Goal: Task Accomplishment & Management: Manage account settings

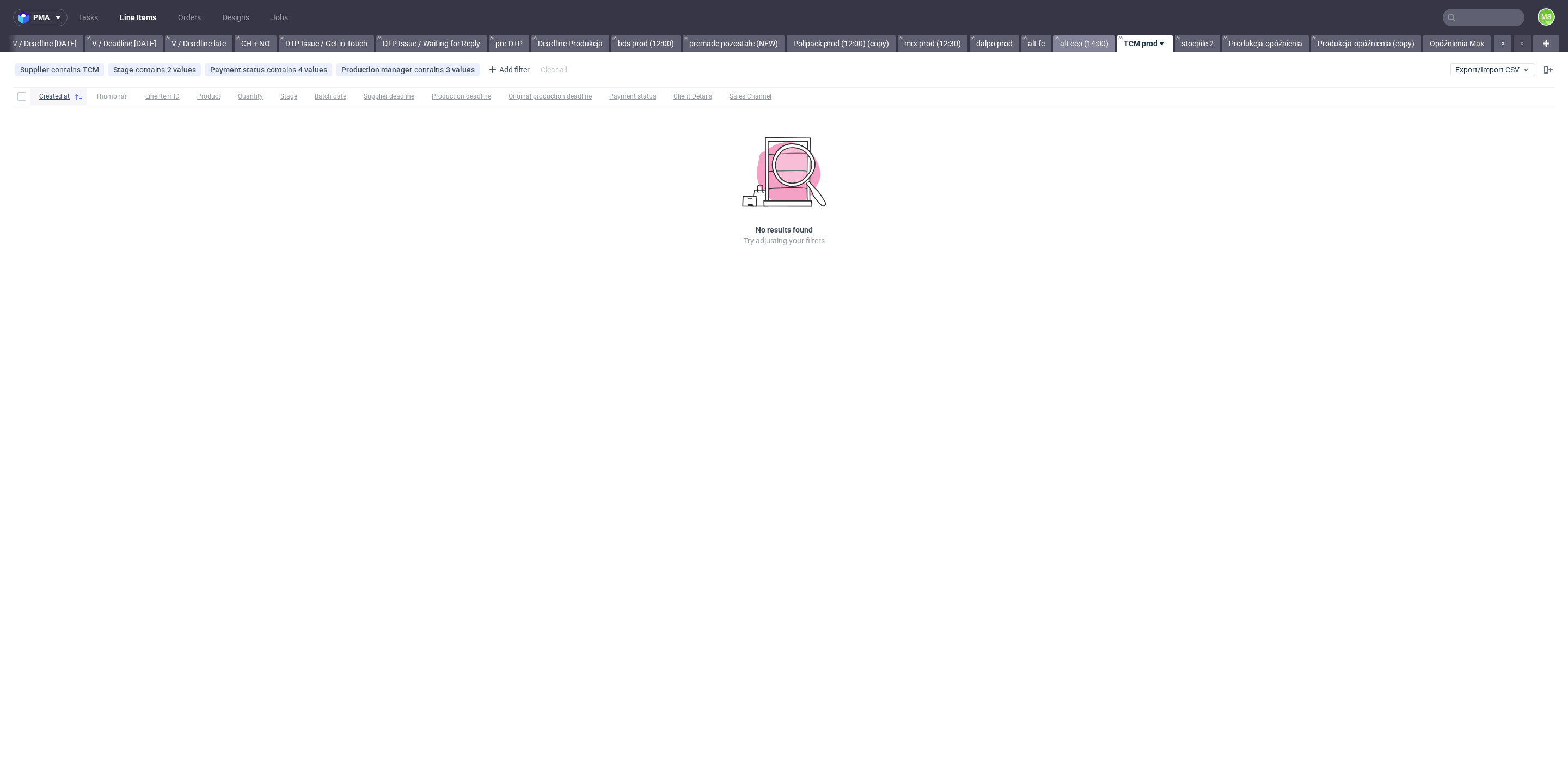
click at [1069, 41] on link "alt eco (14:00)" at bounding box center [1084, 44] width 62 height 17
click at [1037, 41] on link "alt fc" at bounding box center [1035, 44] width 30 height 17
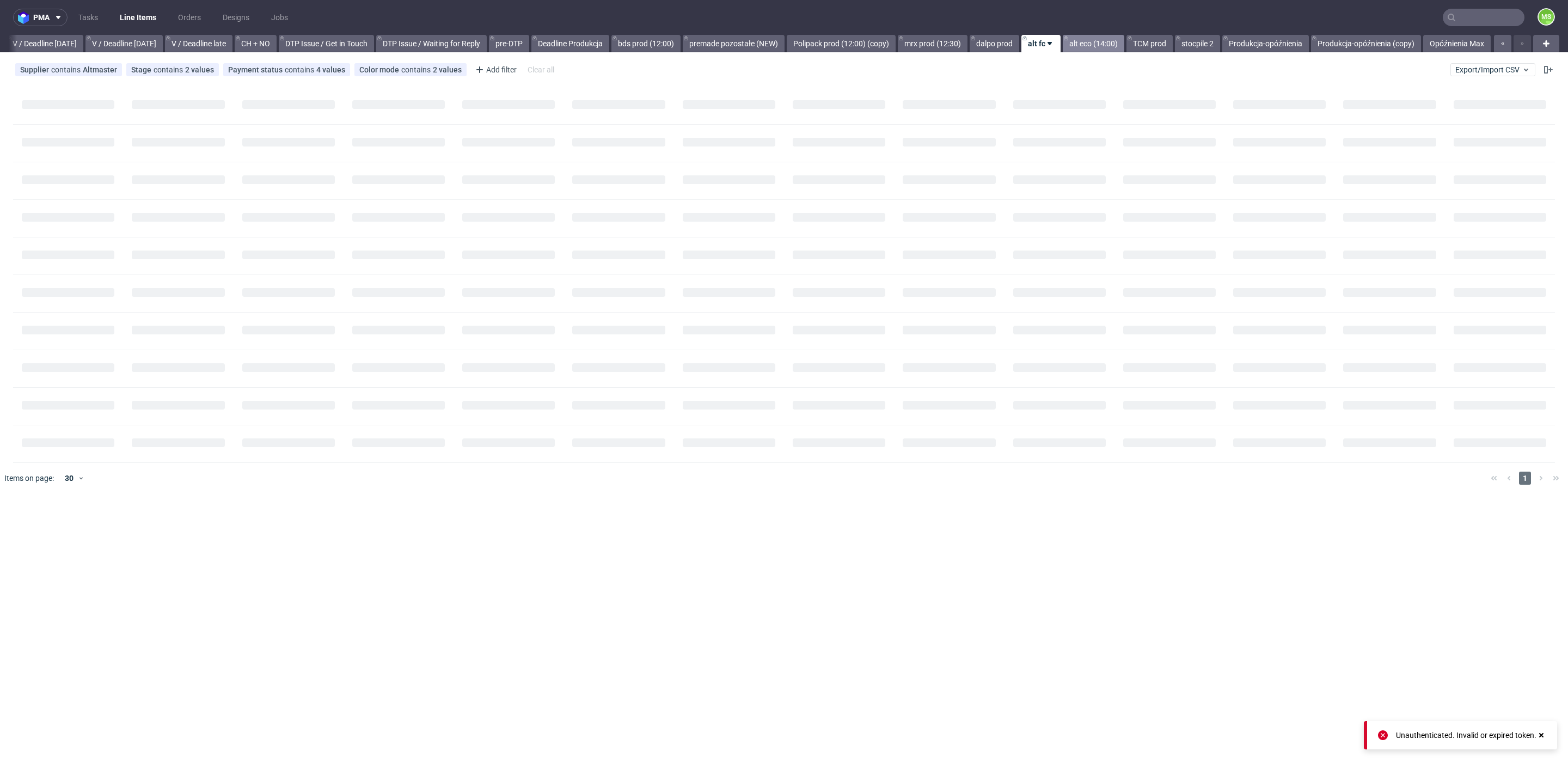
scroll to position [0, 1373]
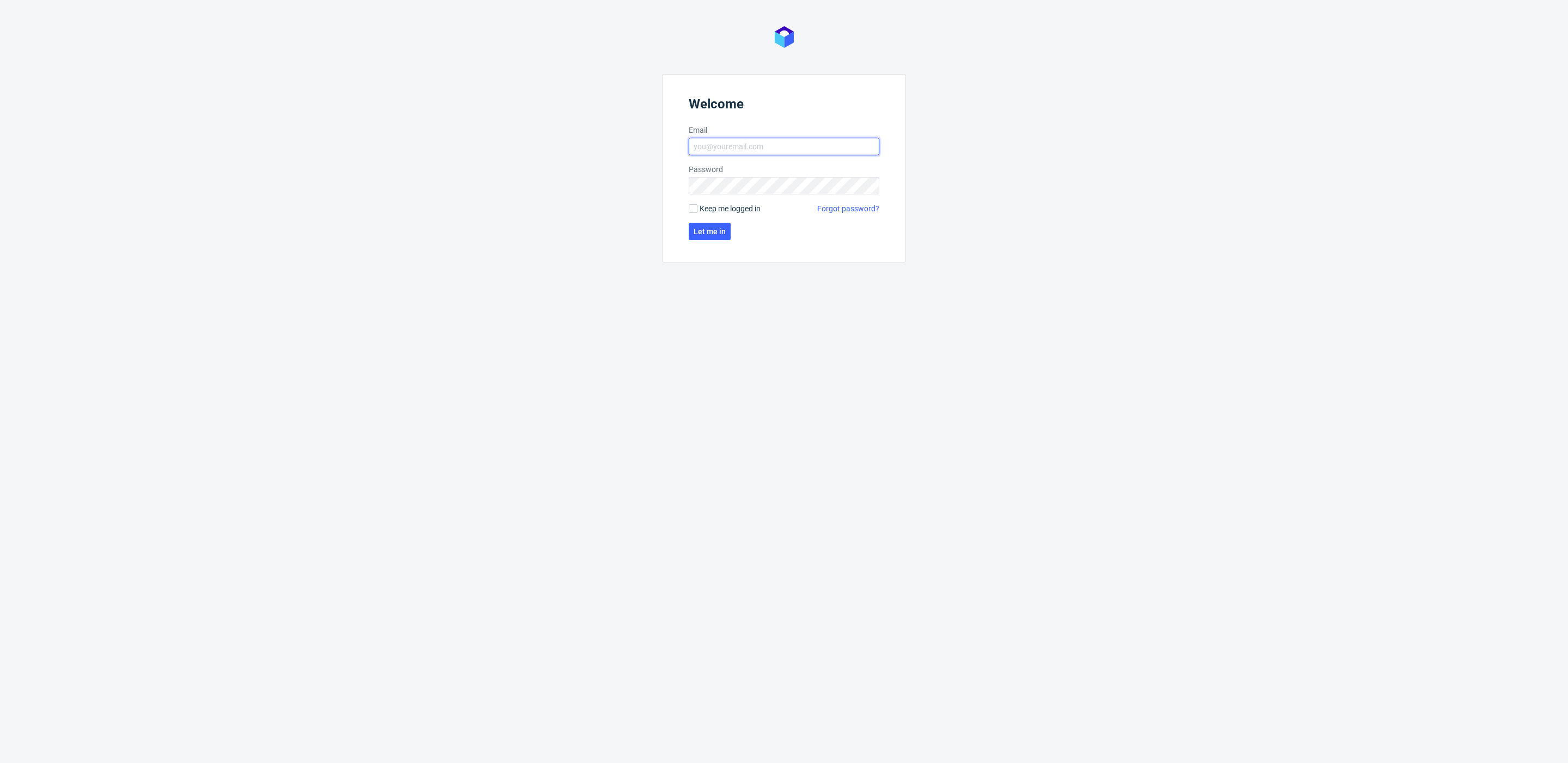
click at [719, 144] on input "Email" at bounding box center [784, 147] width 191 height 17
type input "maksymilian.szyszko@packhelp.com"
click button "Let me in" at bounding box center [710, 231] width 42 height 17
click at [217, 196] on div "Welcome Email maksymilian.szyszko@packhelp.com Password Wrong credentials Keep …" at bounding box center [784, 382] width 1568 height 763
click at [715, 232] on form "Welcome Email maksymilian.szyszko@packhelp.com Password Wrong credentials Keep …" at bounding box center [784, 177] width 244 height 207
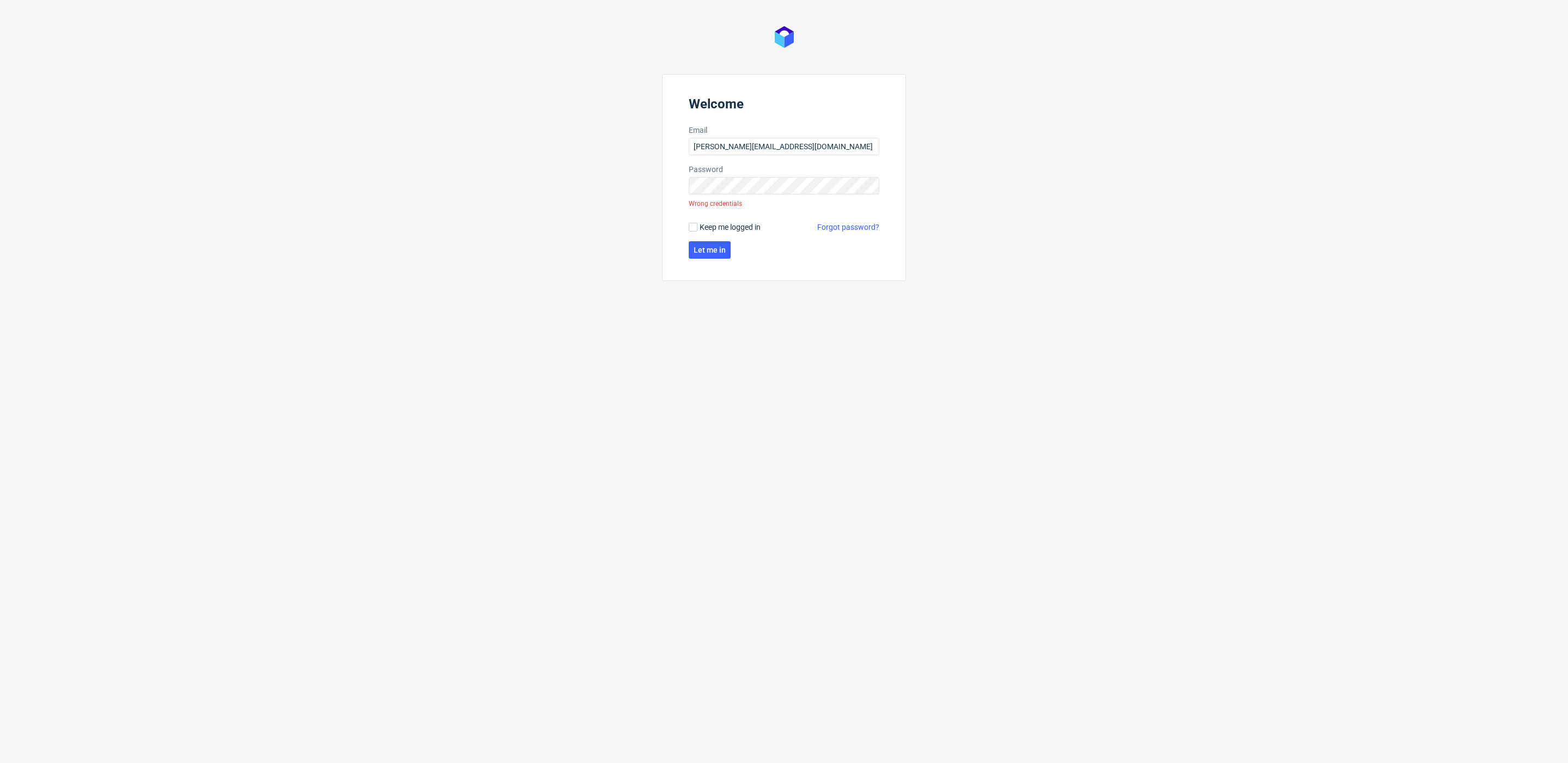
drag, startPoint x: 700, startPoint y: 226, endPoint x: 708, endPoint y: 218, distance: 11.3
click at [700, 225] on span "Keep me logged in" at bounding box center [730, 227] width 61 height 11
click at [697, 225] on input "Keep me logged in" at bounding box center [693, 227] width 9 height 9
checkbox input "true"
click button "Let me in" at bounding box center [710, 250] width 42 height 17
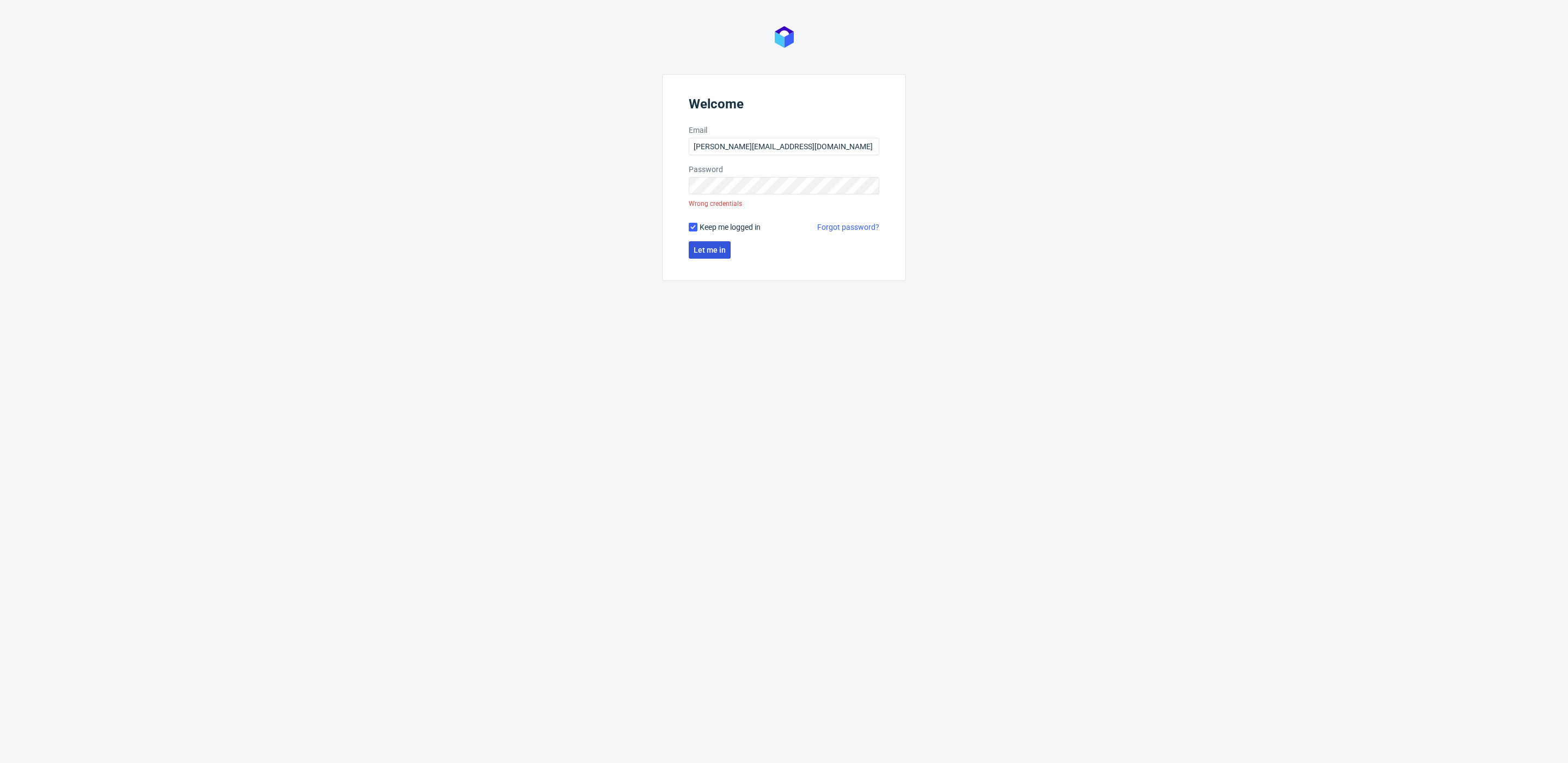
click at [714, 244] on button "Let me in" at bounding box center [710, 250] width 42 height 17
click at [573, 185] on div "Welcome Email maksymilian.szyszko@packhelp.com Password Wrong credentials Keep …" at bounding box center [784, 382] width 1568 height 763
click button "Let me in" at bounding box center [710, 250] width 42 height 17
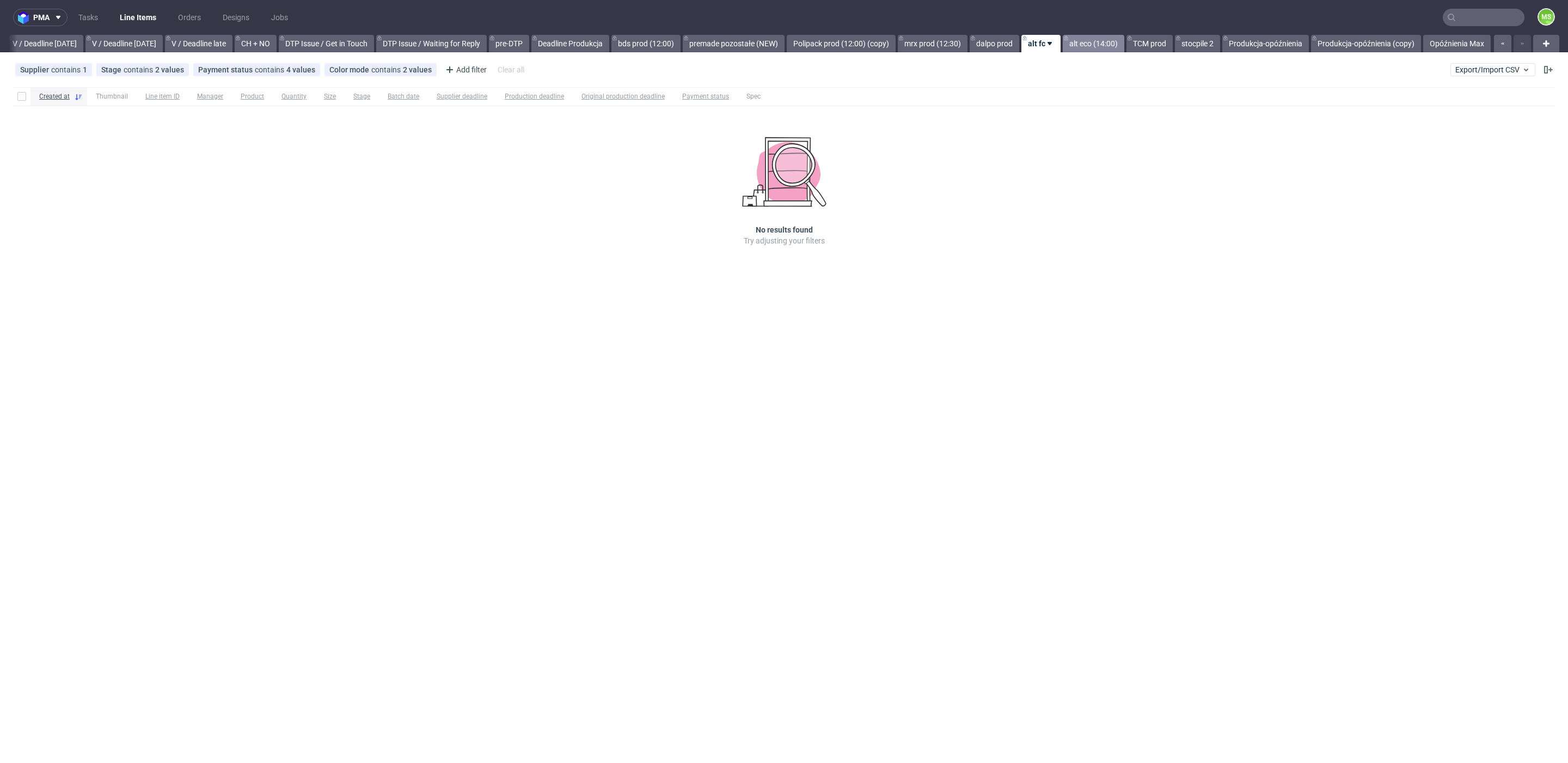
click at [1077, 45] on link "alt eco (14:00)" at bounding box center [1093, 44] width 62 height 17
click at [991, 38] on link "dalpo prod" at bounding box center [993, 44] width 49 height 17
click at [947, 38] on link "mrx prod (12:30)" at bounding box center [933, 44] width 70 height 17
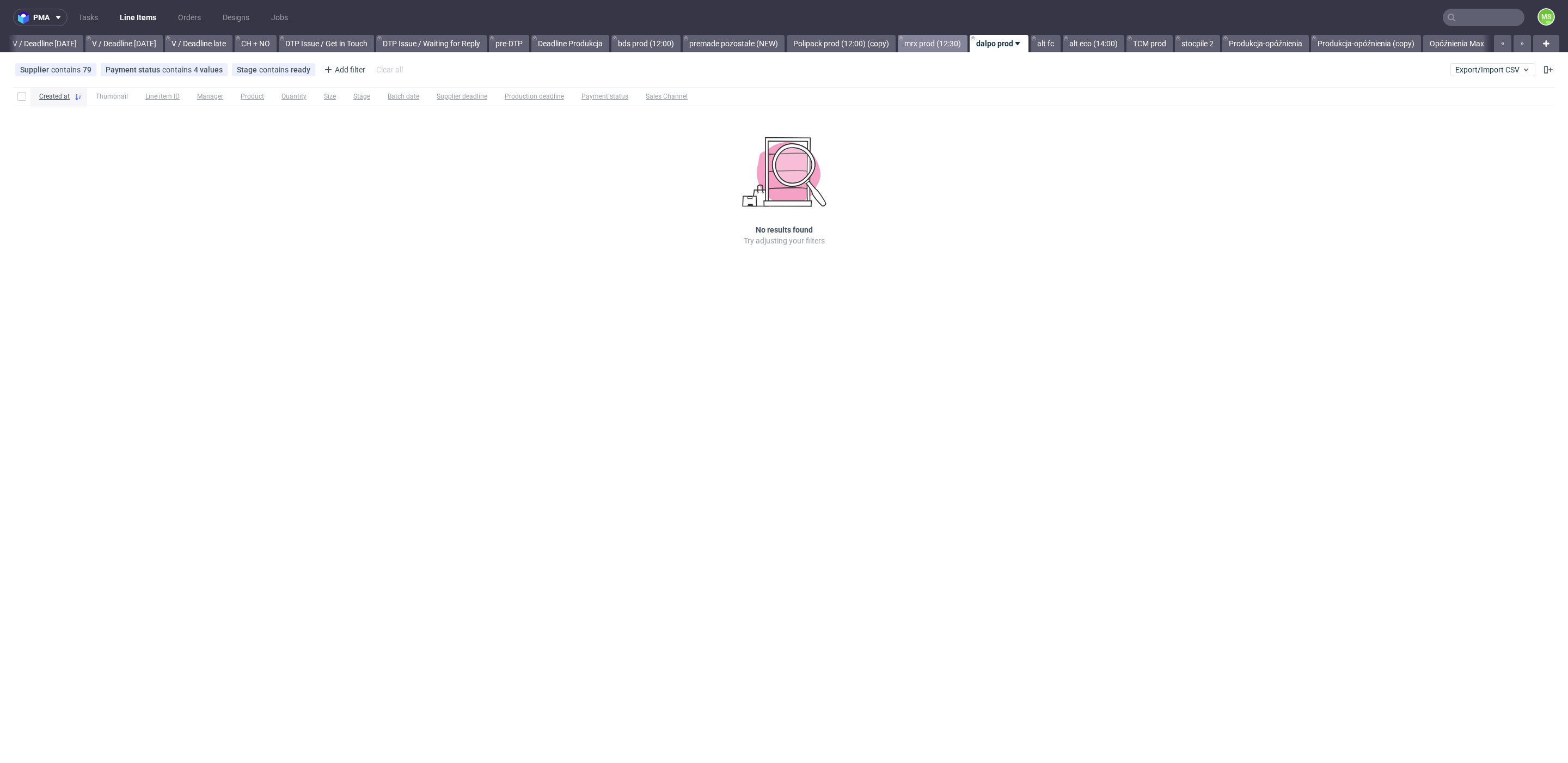
scroll to position [0, 1374]
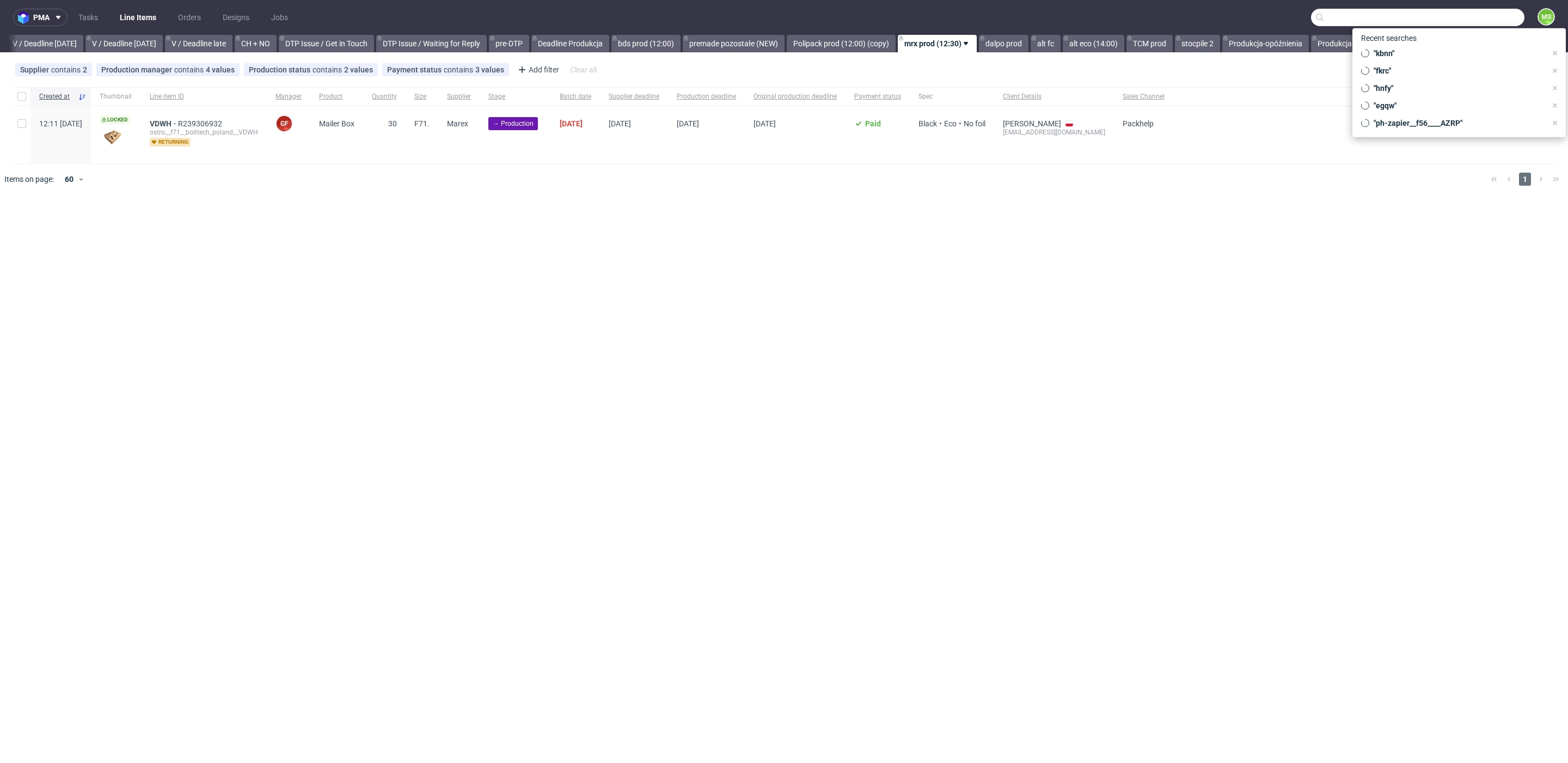
click at [1481, 21] on input "text" at bounding box center [1418, 17] width 213 height 17
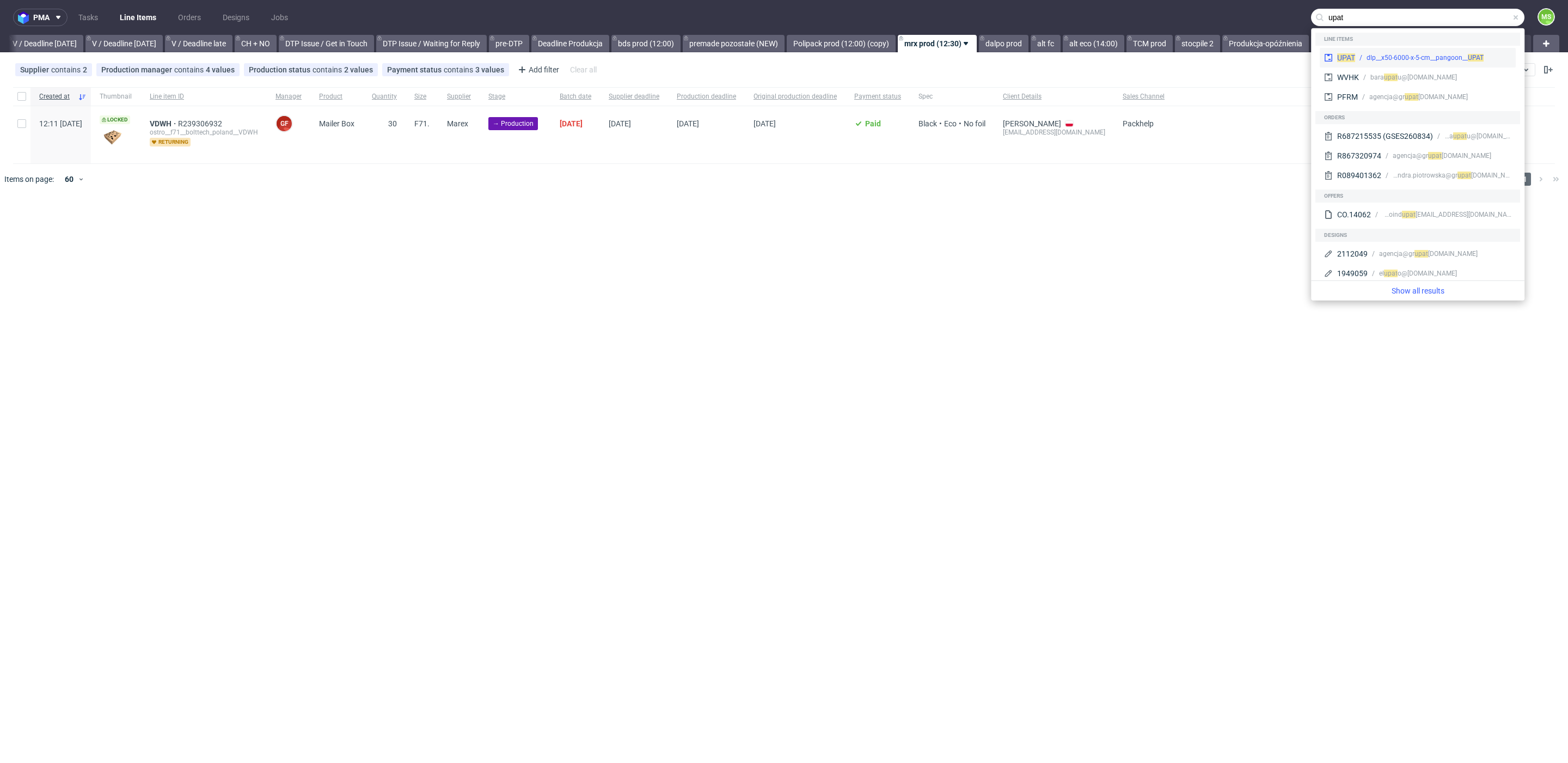
type input "upat"
click at [1416, 56] on div "dlp__x50-6000-x-5-cm__pangoon__ UPAT" at bounding box center [1426, 58] width 117 height 10
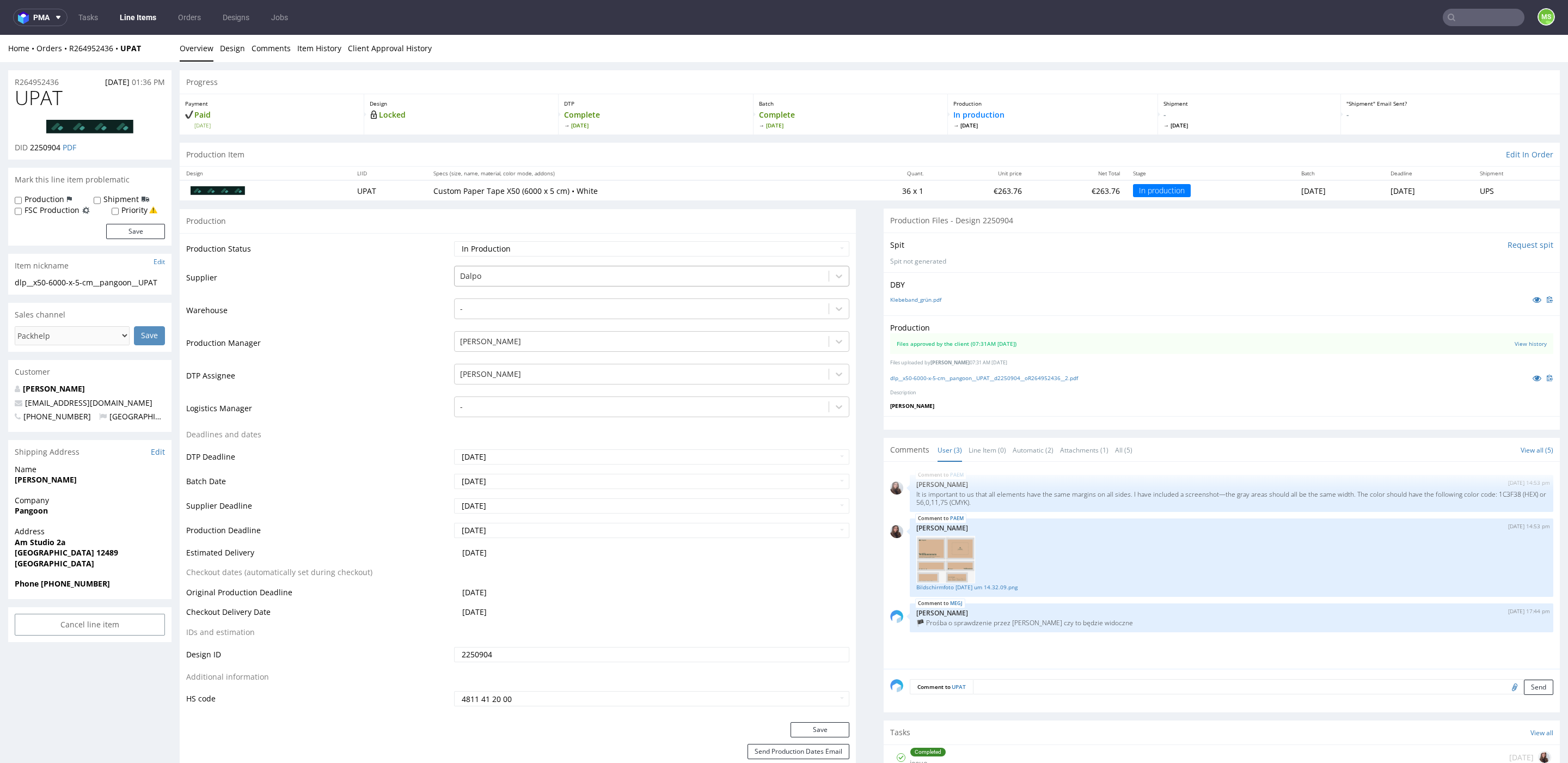
drag, startPoint x: 599, startPoint y: 266, endPoint x: 605, endPoint y: 255, distance: 12.5
click at [600, 266] on div "Dalpo" at bounding box center [652, 276] width 395 height 21
click at [605, 255] on select "Waiting for Artwork Waiting for Diecut Waiting for Mockup Waiting for DTP Waiti…" at bounding box center [652, 249] width 395 height 15
select select "dtp_production_ready"
click at [455, 242] on select "Waiting for Artwork Waiting for Diecut Waiting for Mockup Waiting for DTP Waiti…" at bounding box center [652, 249] width 395 height 15
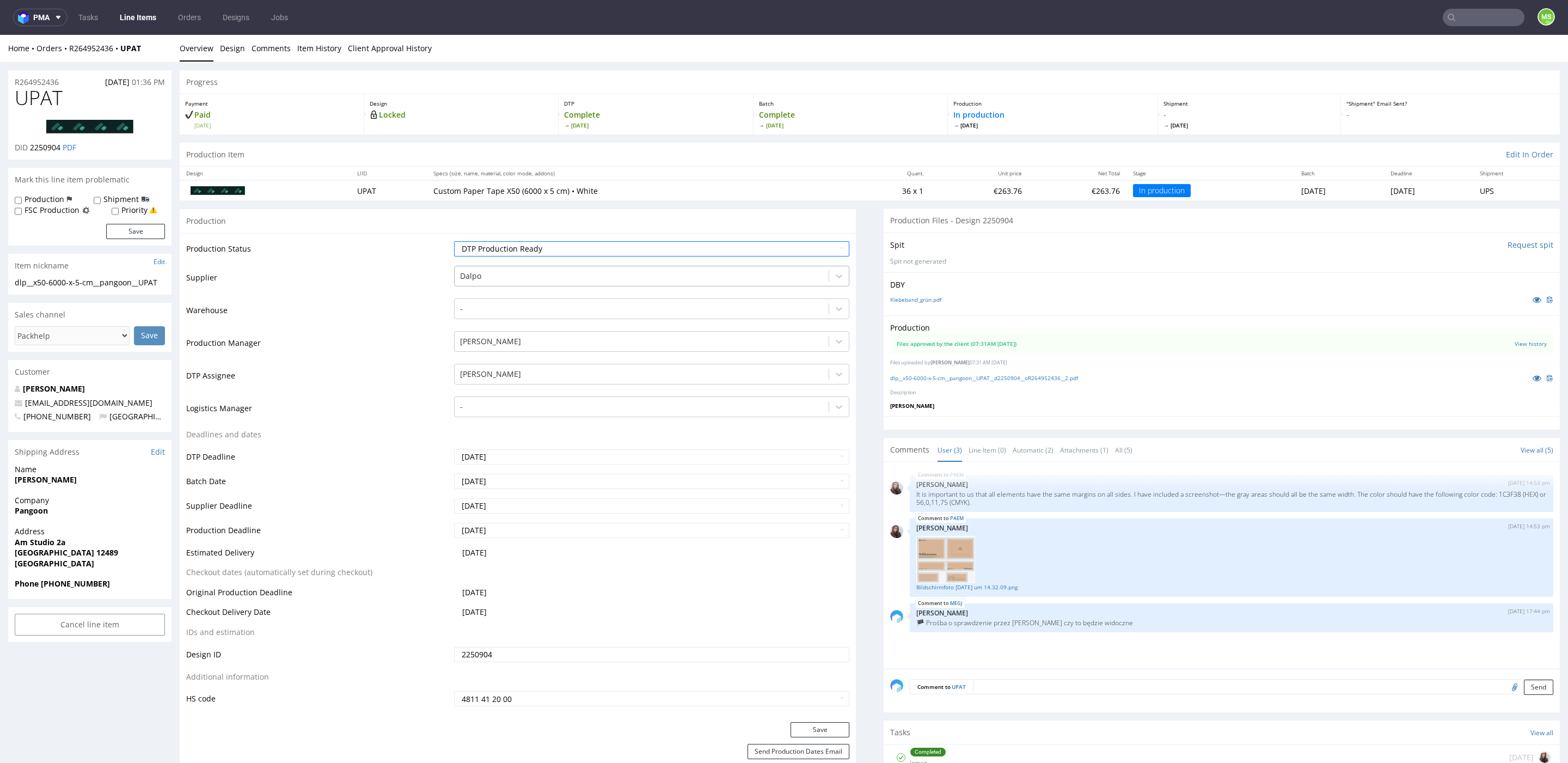
click at [524, 273] on div at bounding box center [642, 276] width 363 height 13
type input "tcm"
click at [539, 299] on div "TCM" at bounding box center [652, 297] width 395 height 20
click at [138, 21] on link "Line Items" at bounding box center [138, 17] width 49 height 17
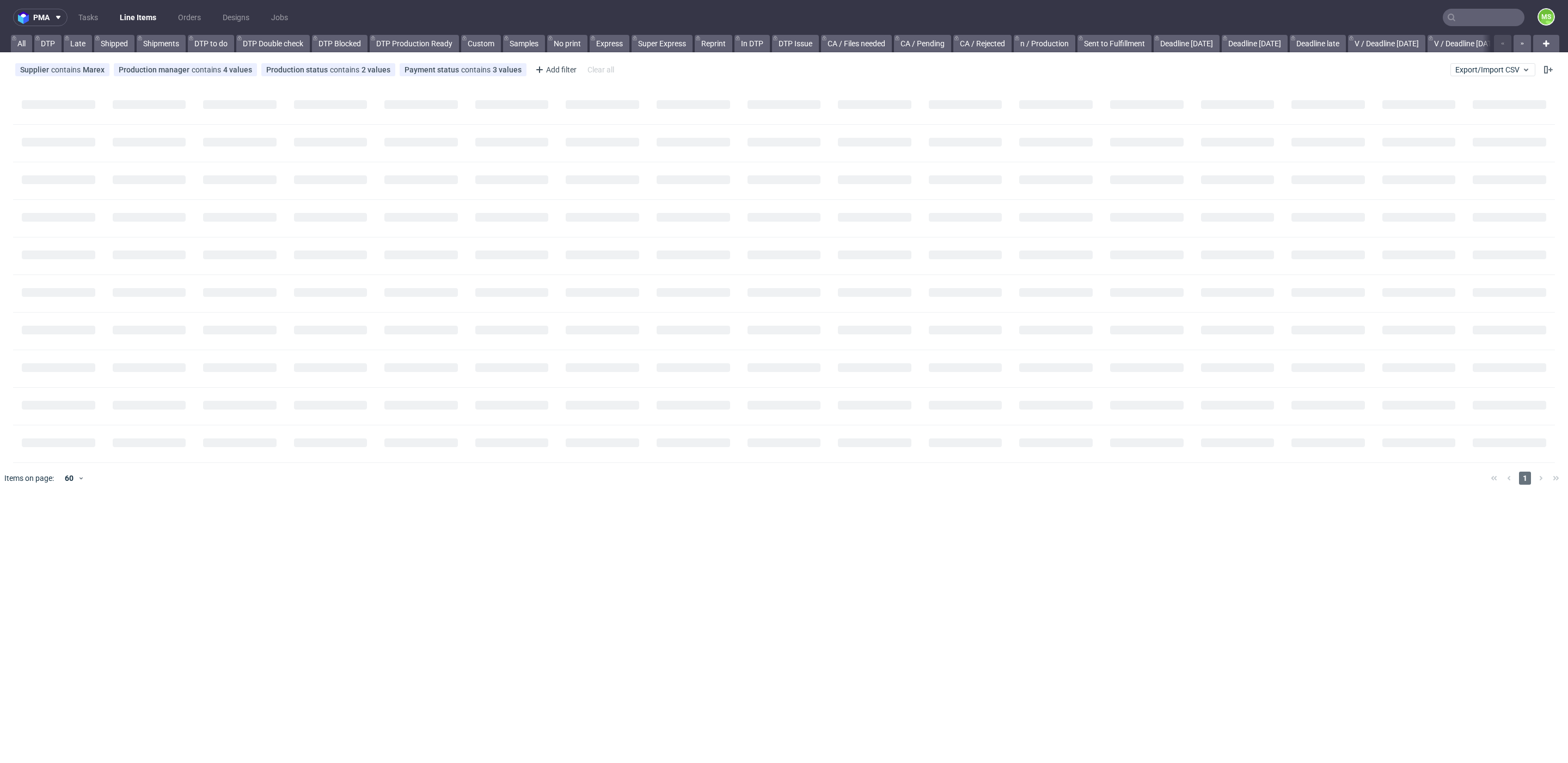
click at [138, 20] on link "Line Items" at bounding box center [138, 17] width 49 height 17
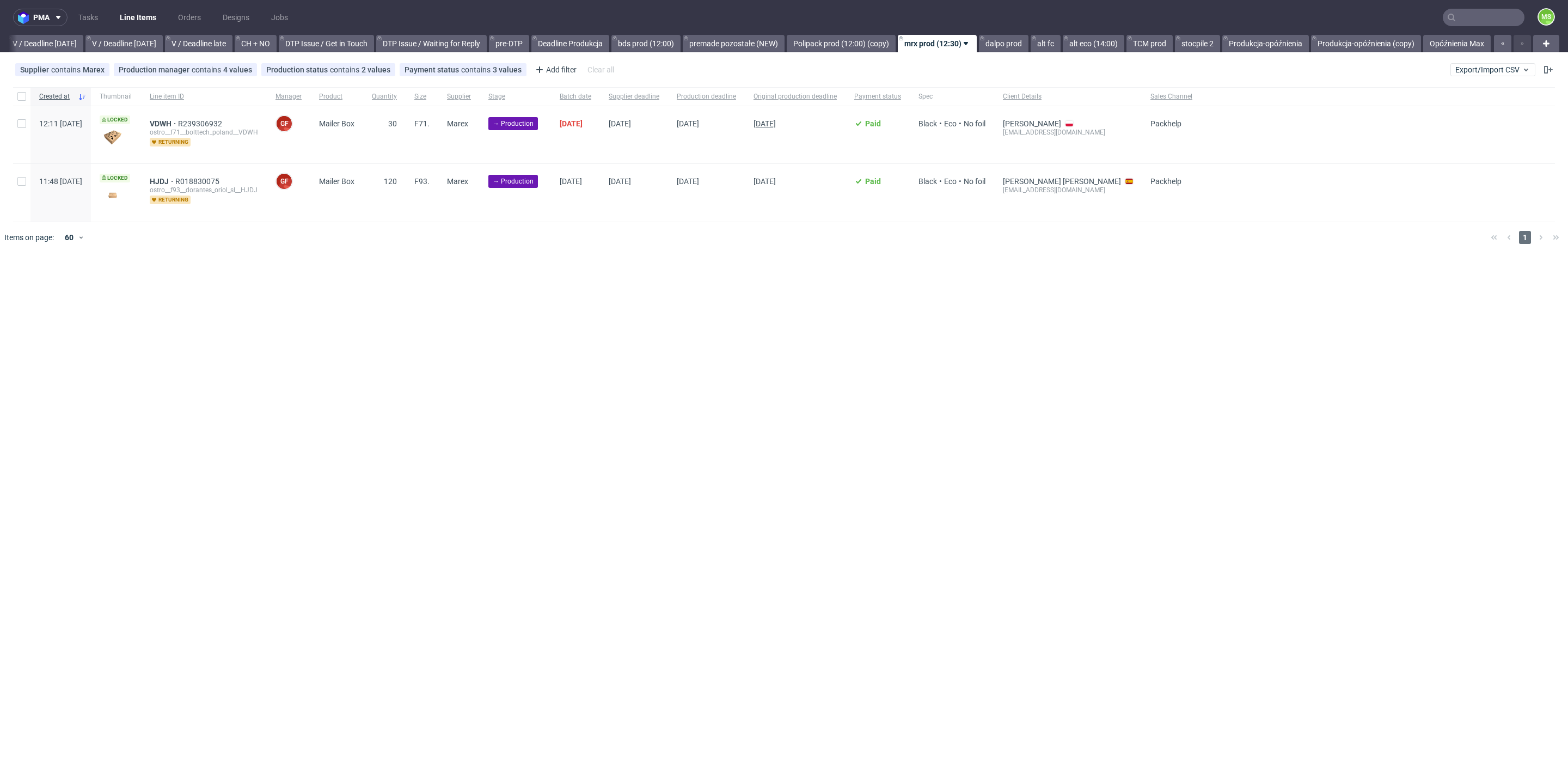
scroll to position [0, 1374]
click at [1133, 37] on link "TCM prod" at bounding box center [1150, 44] width 46 height 17
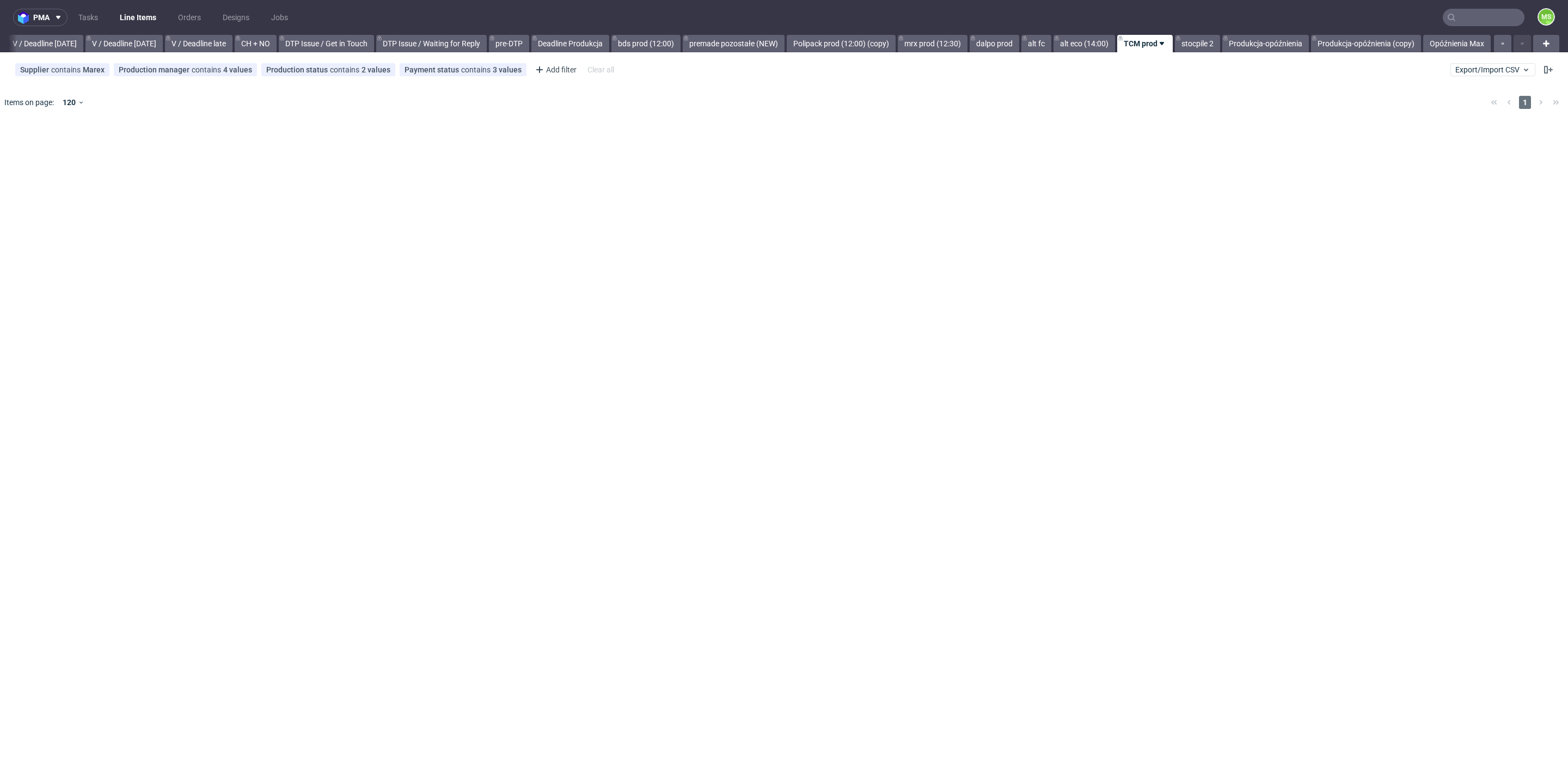
scroll to position [0, 1373]
click at [1505, 22] on input "text" at bounding box center [1484, 17] width 82 height 17
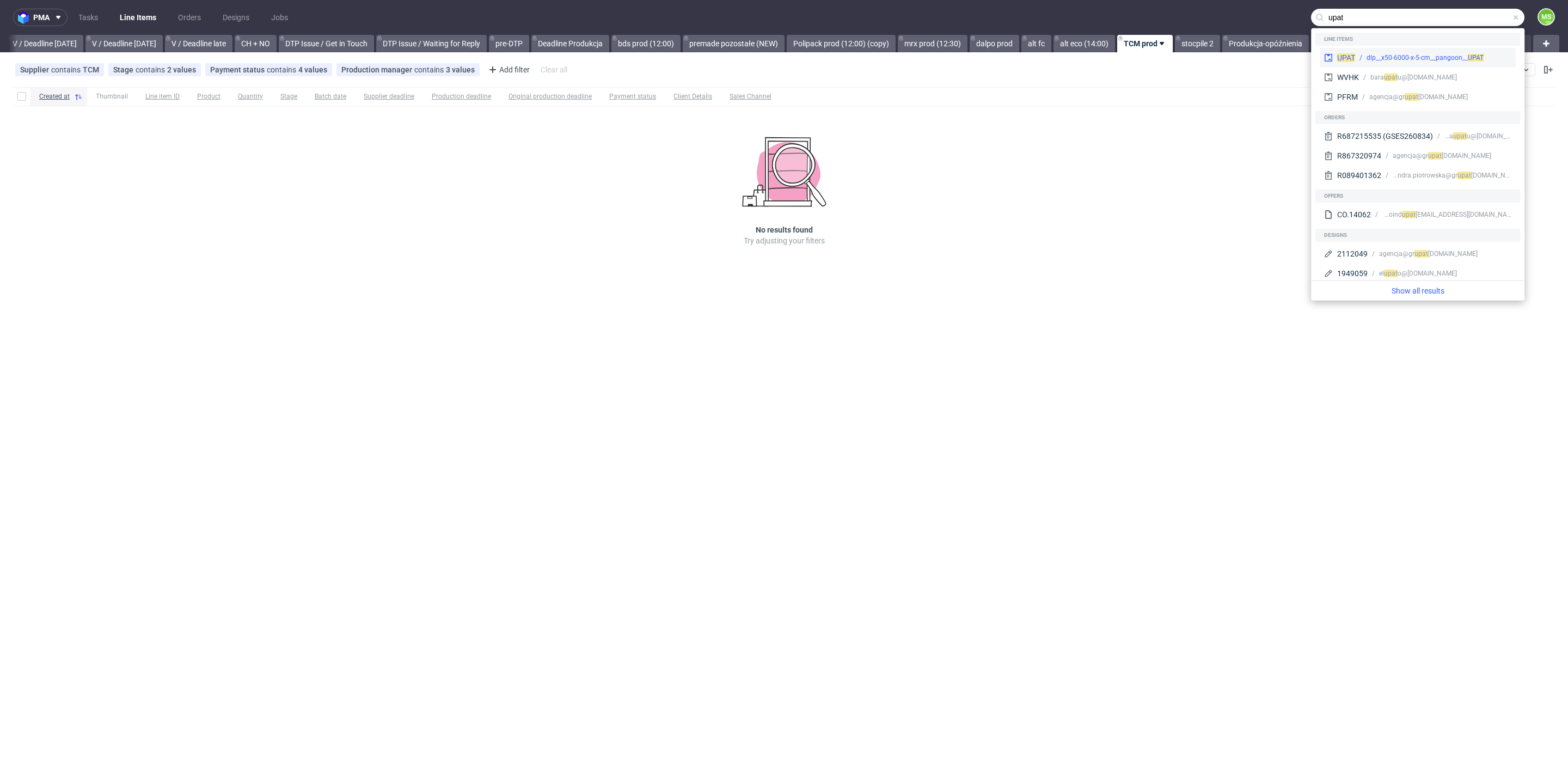
type input "upat"
click at [1451, 54] on div "dlp__x50-6000-x-5-cm__pangoon__ UPAT" at bounding box center [1426, 58] width 117 height 10
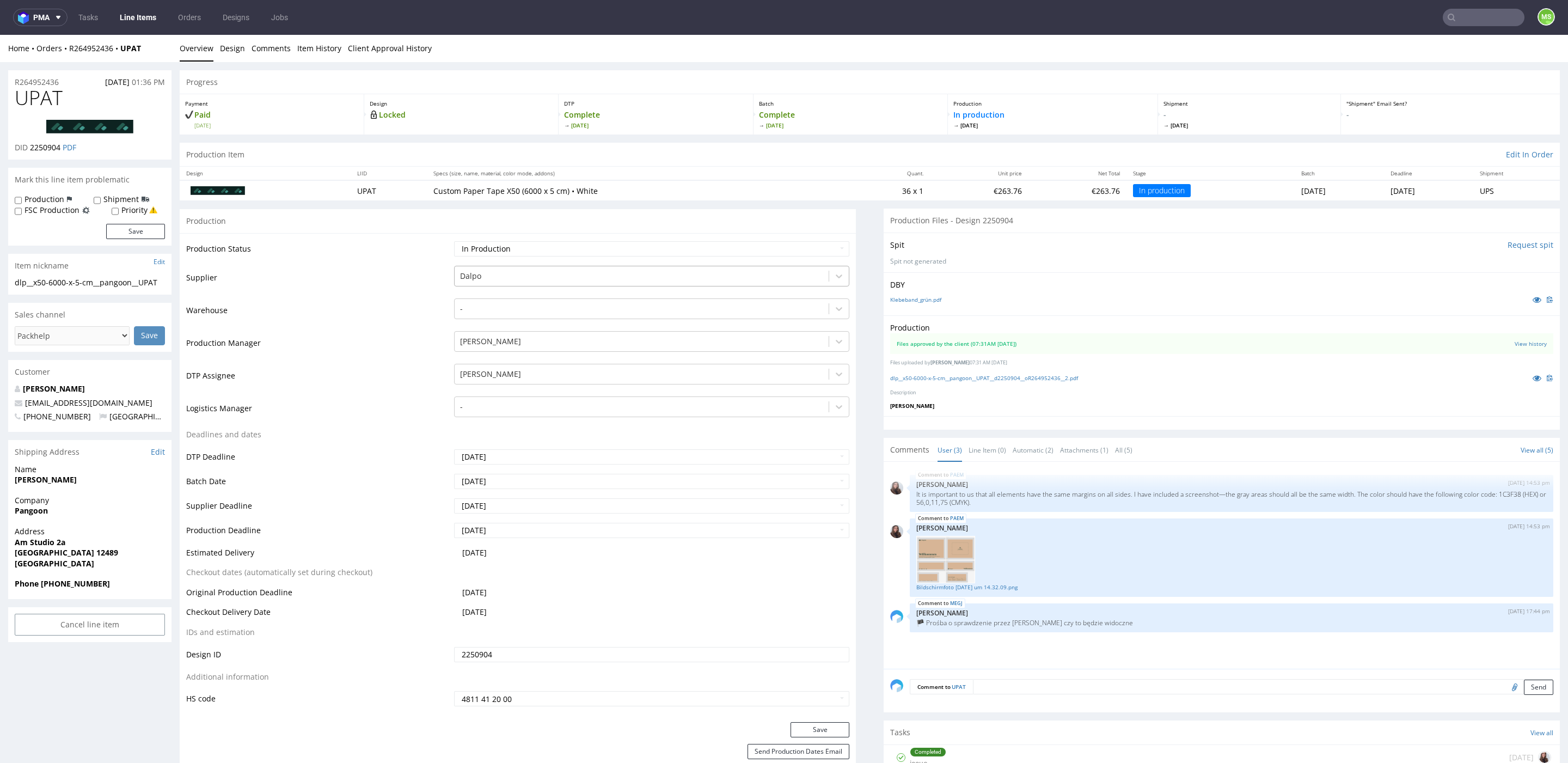
click at [691, 278] on div at bounding box center [642, 276] width 363 height 13
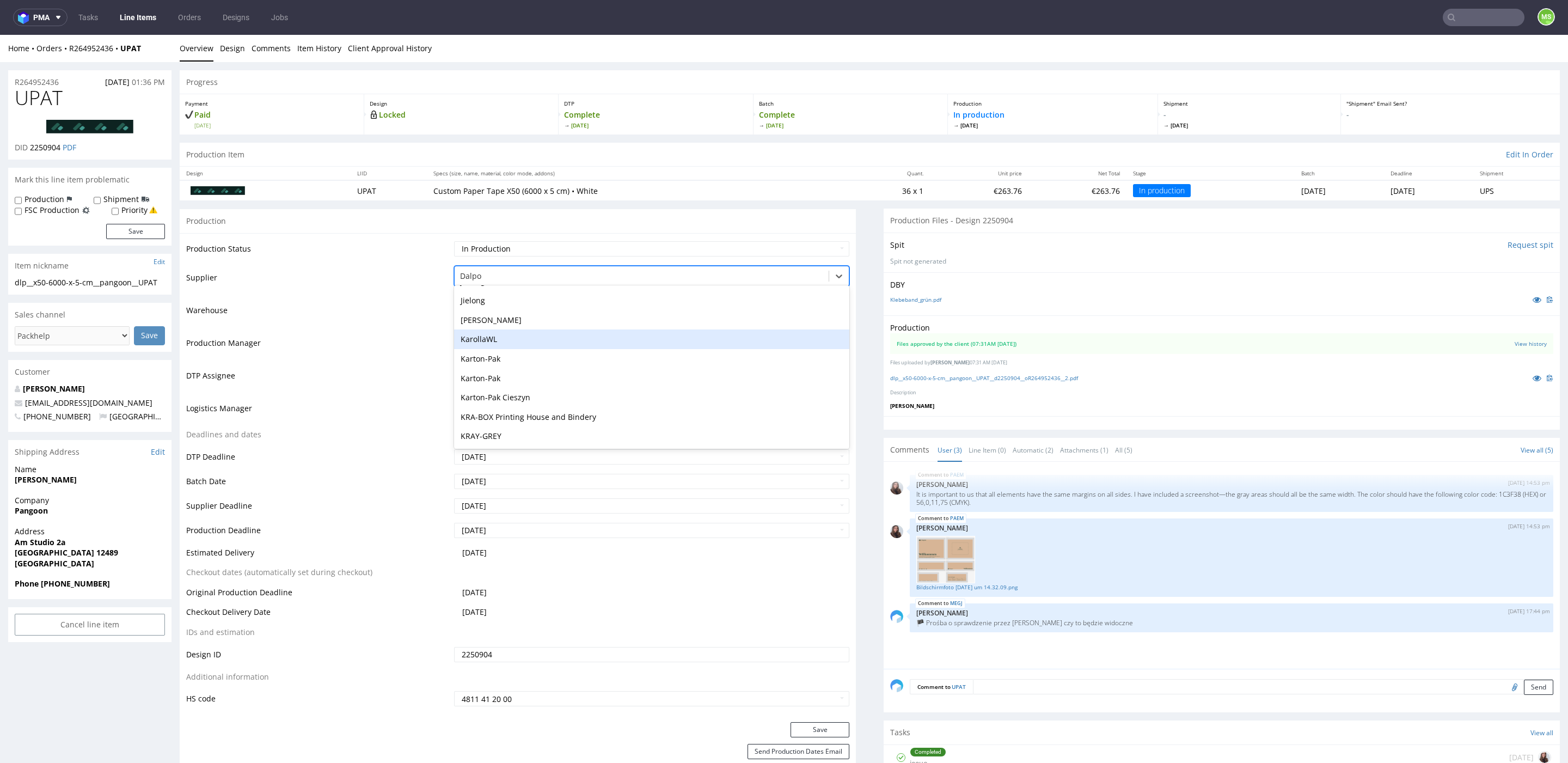
scroll to position [1588, 0]
click at [582, 276] on div at bounding box center [642, 276] width 363 height 13
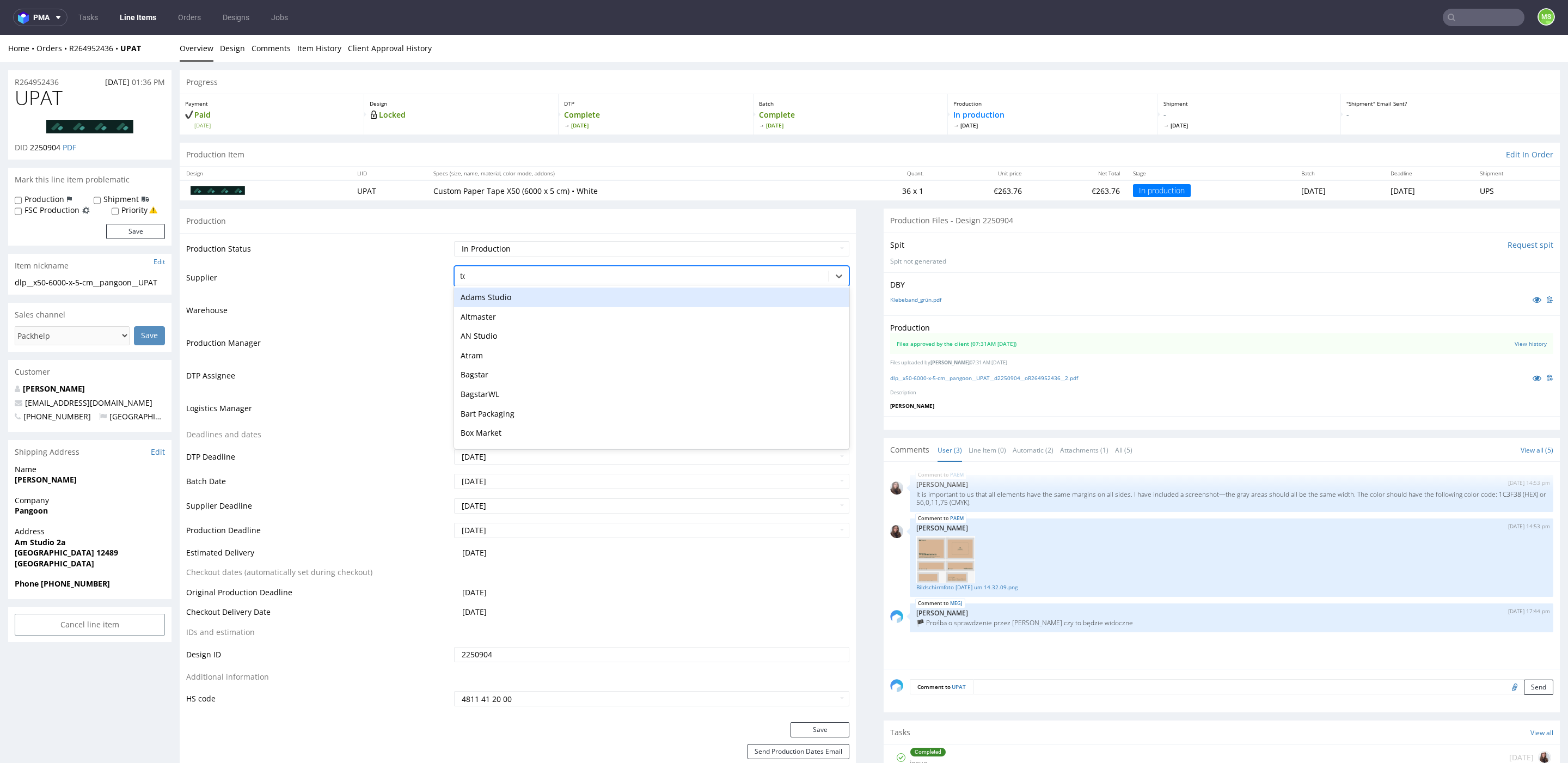
type input "tcm"
click at [556, 297] on div "TCM" at bounding box center [652, 297] width 395 height 20
click at [558, 249] on select "Waiting for Artwork Waiting for Diecut Waiting for Mockup Waiting for DTP Waiti…" at bounding box center [652, 249] width 395 height 15
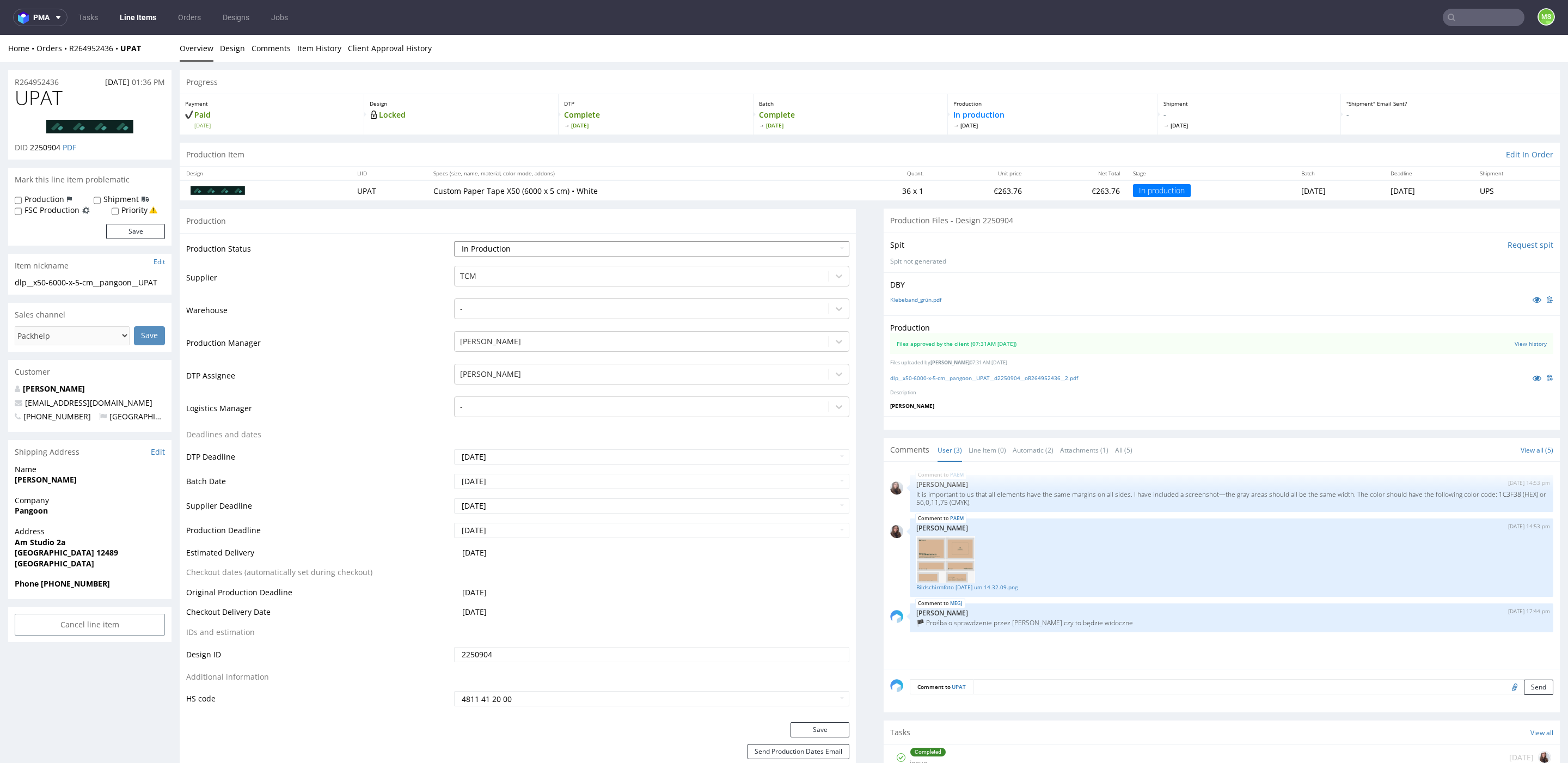
select select "dtp_production_ready"
click at [455, 242] on select "Waiting for Artwork Waiting for Diecut Waiting for Mockup Waiting for DTP Waiti…" at bounding box center [652, 249] width 395 height 15
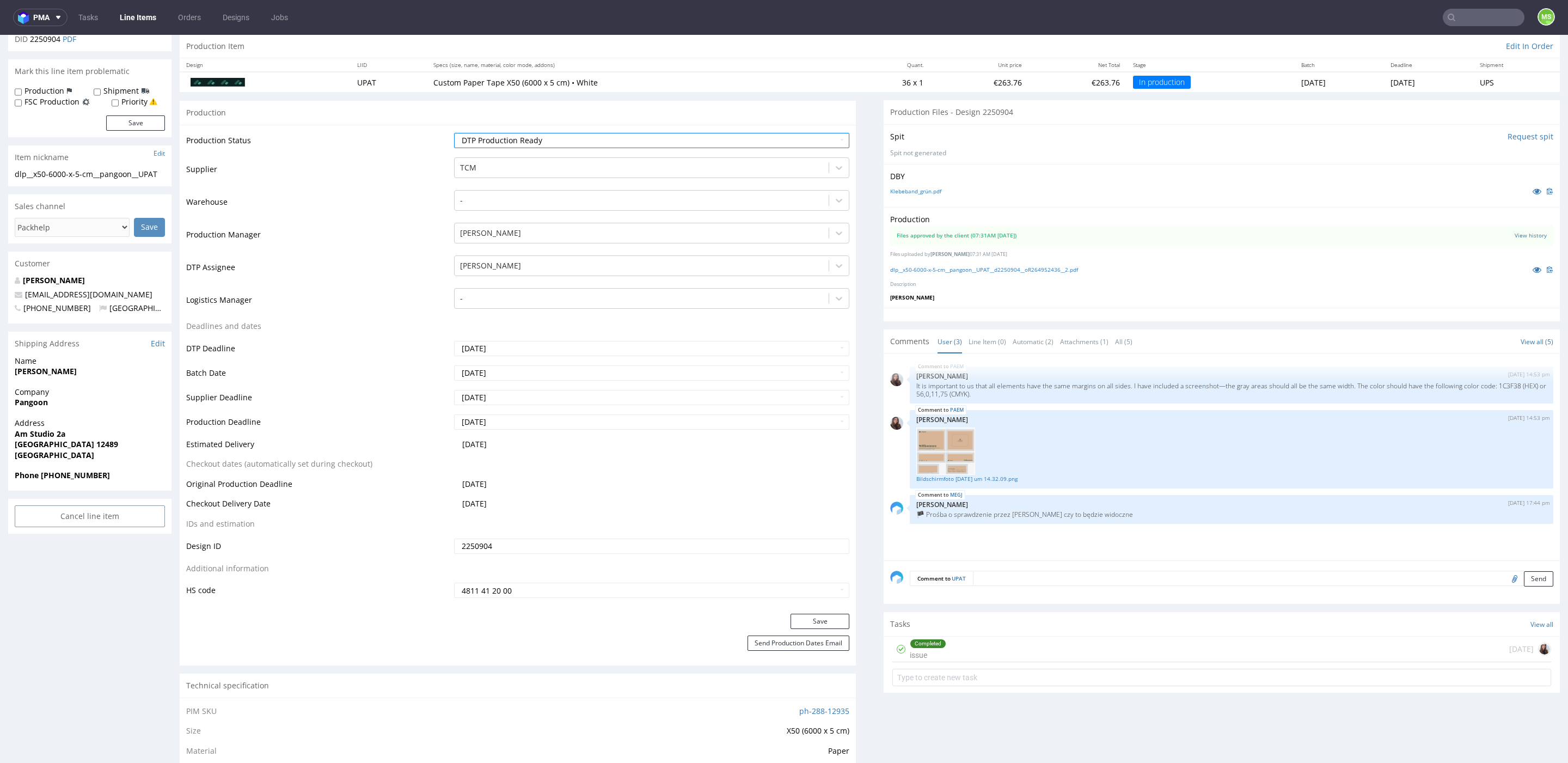
scroll to position [111, 0]
click at [806, 618] on button "Save" at bounding box center [820, 619] width 59 height 15
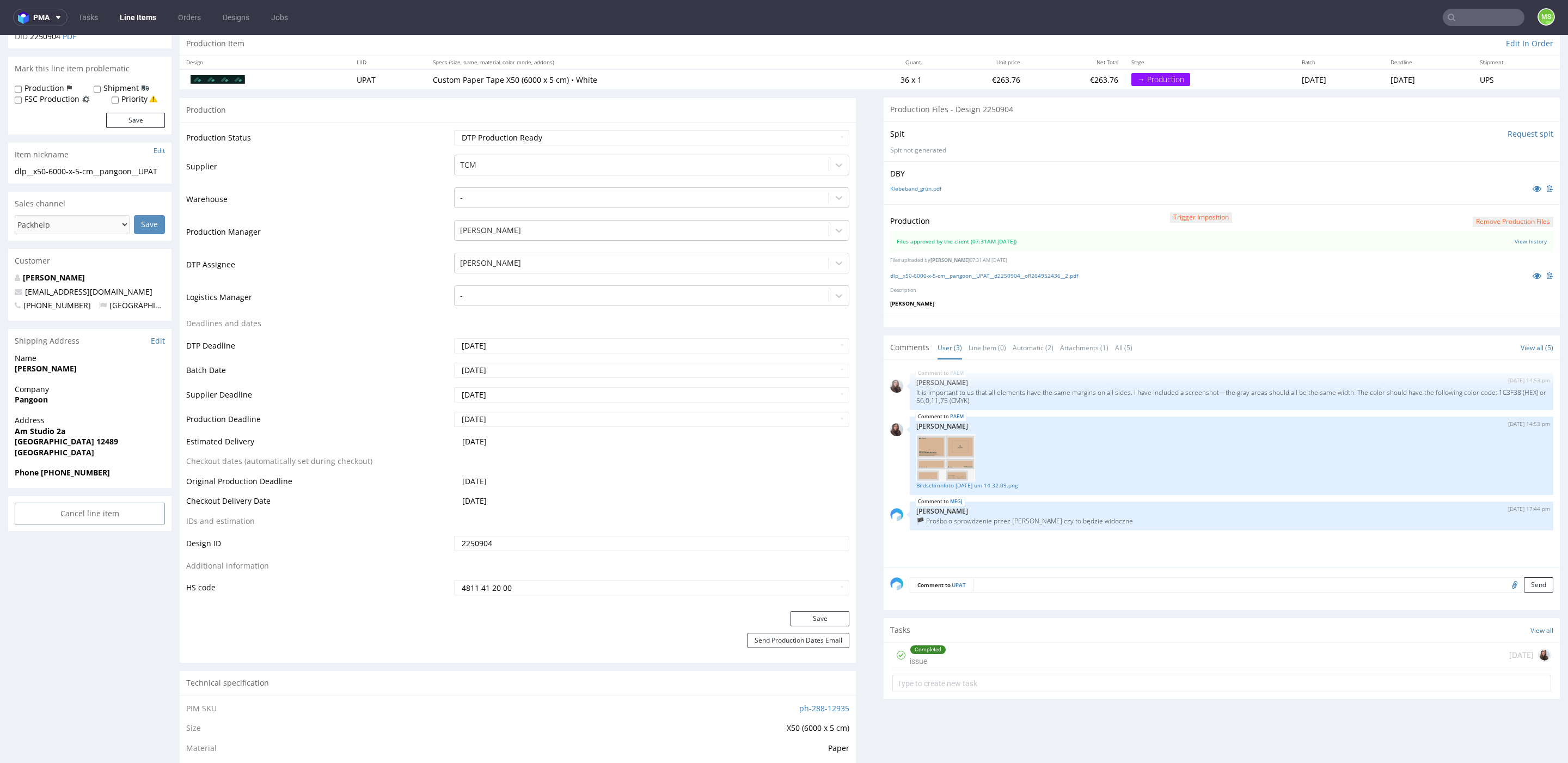
click at [133, 15] on link "Line Items" at bounding box center [138, 17] width 49 height 17
click at [132, 15] on link "Line Items" at bounding box center [138, 17] width 49 height 17
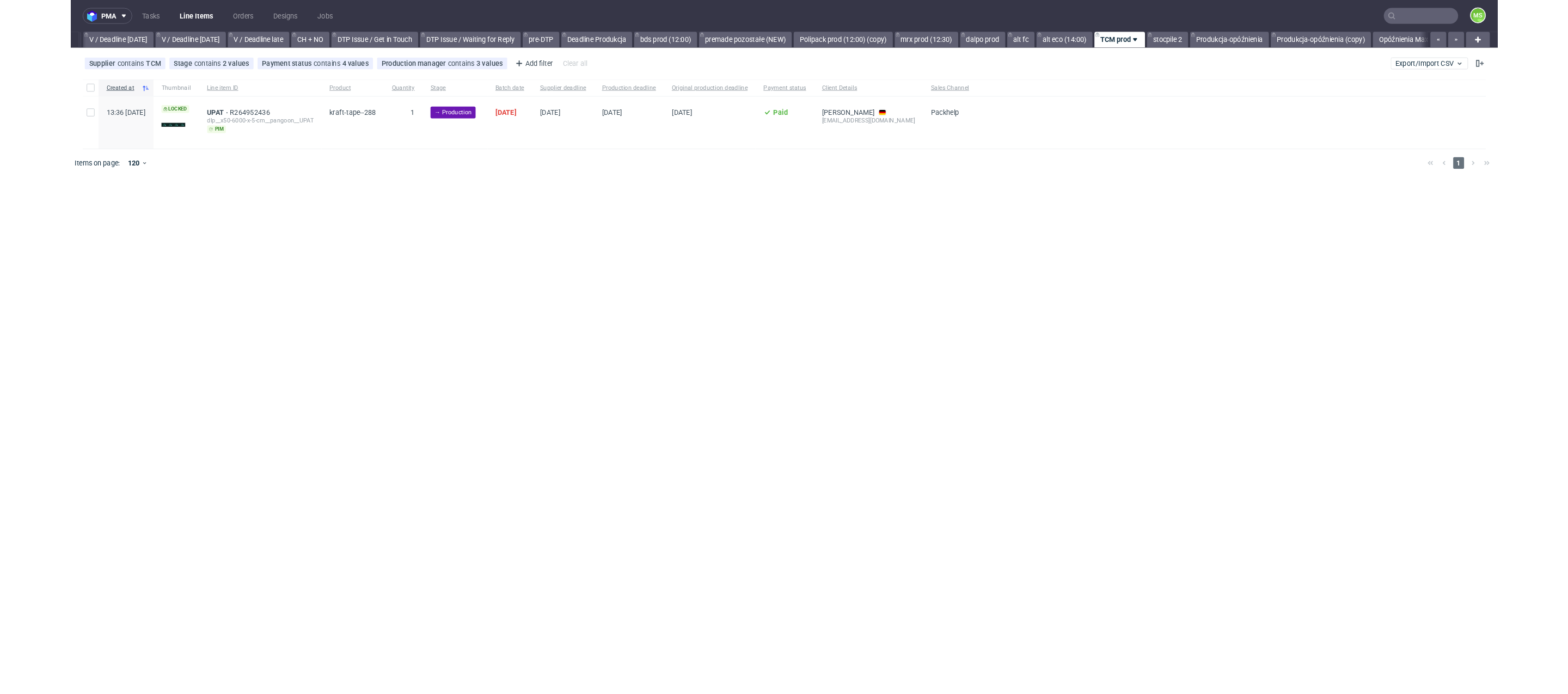
scroll to position [0, 1373]
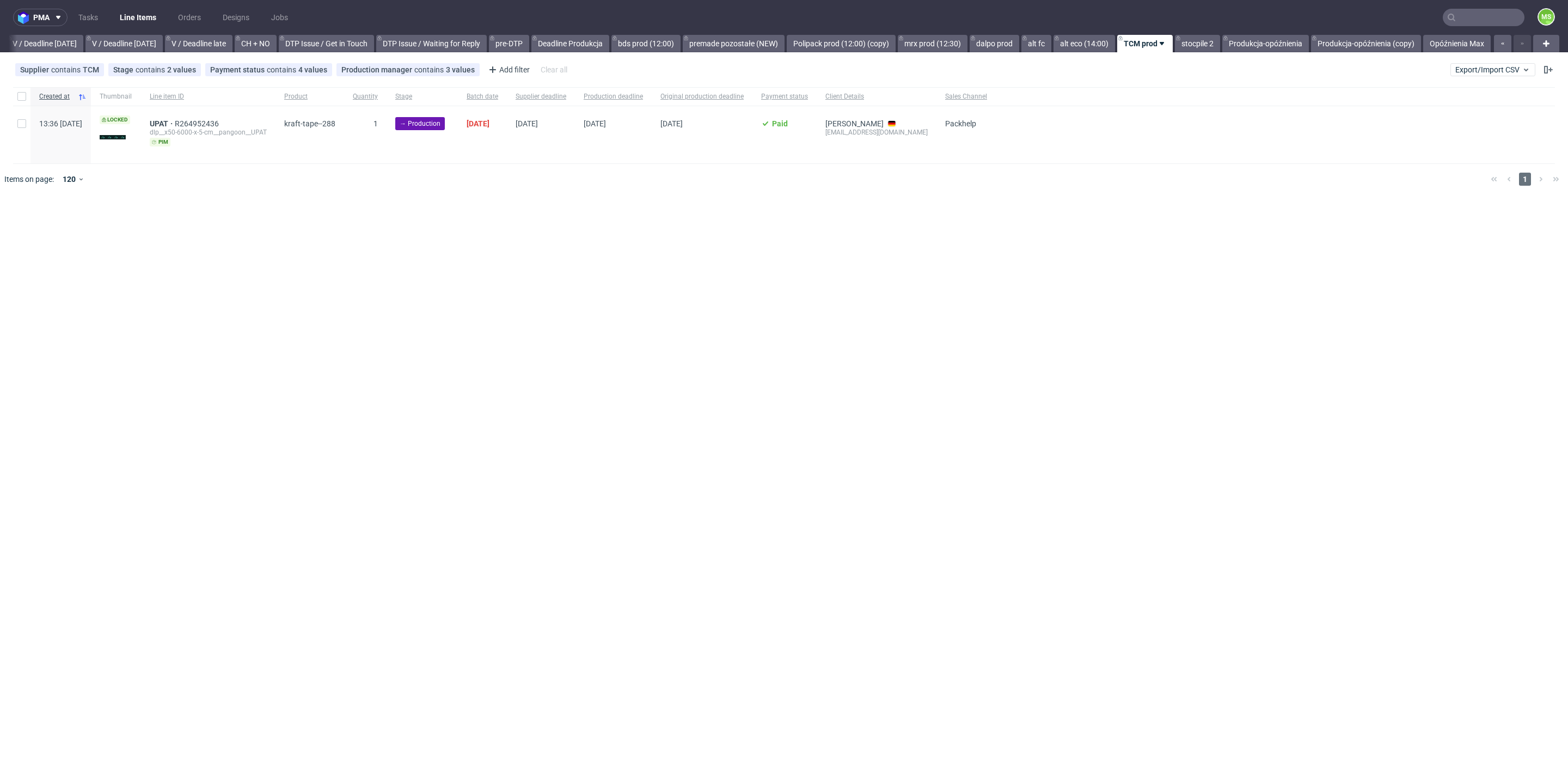
click at [26, 126] on div at bounding box center [22, 134] width 17 height 57
checkbox input "true"
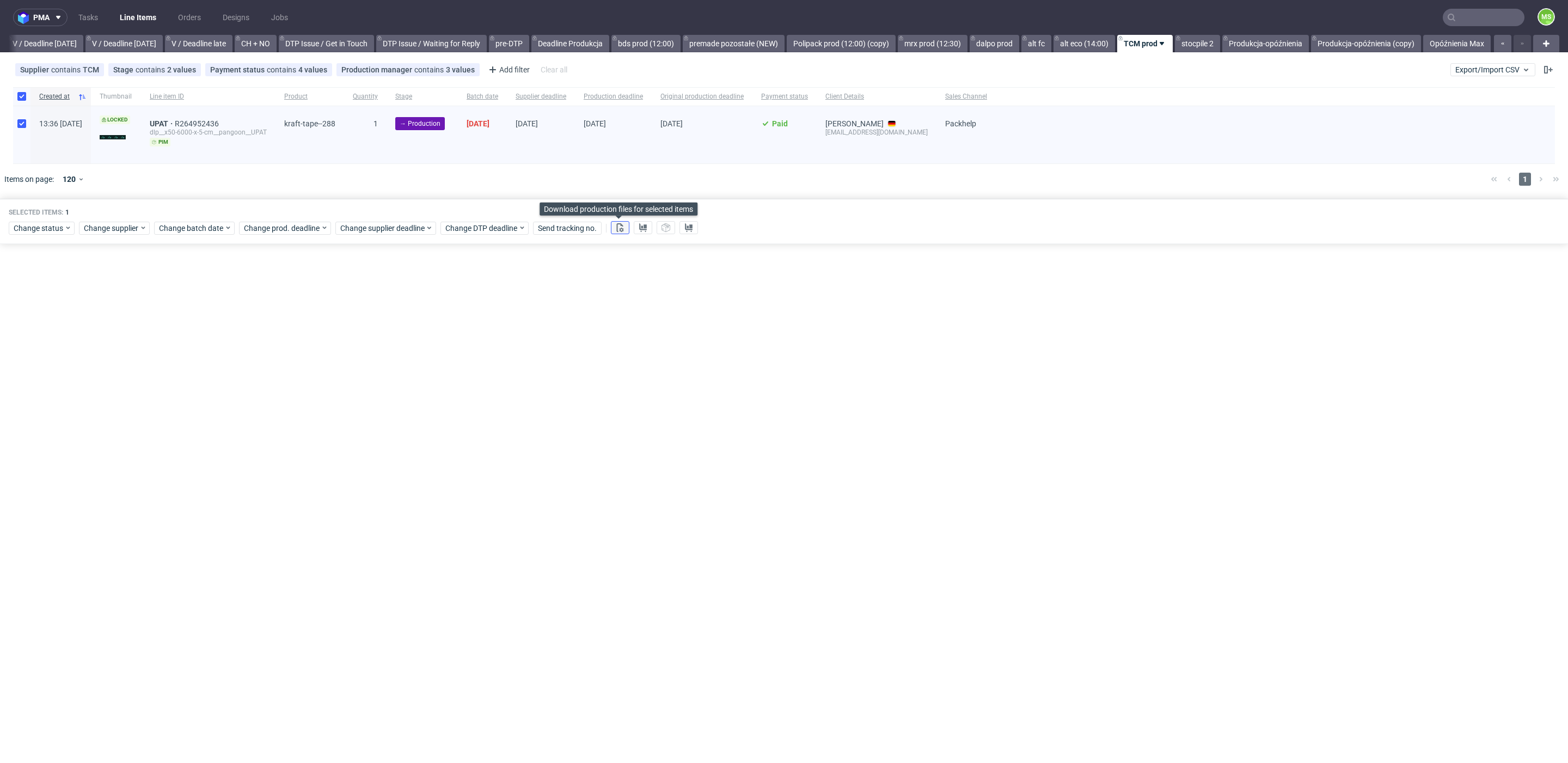
click at [616, 226] on icon at bounding box center [621, 228] width 9 height 9
click at [642, 228] on use at bounding box center [643, 228] width 8 height 9
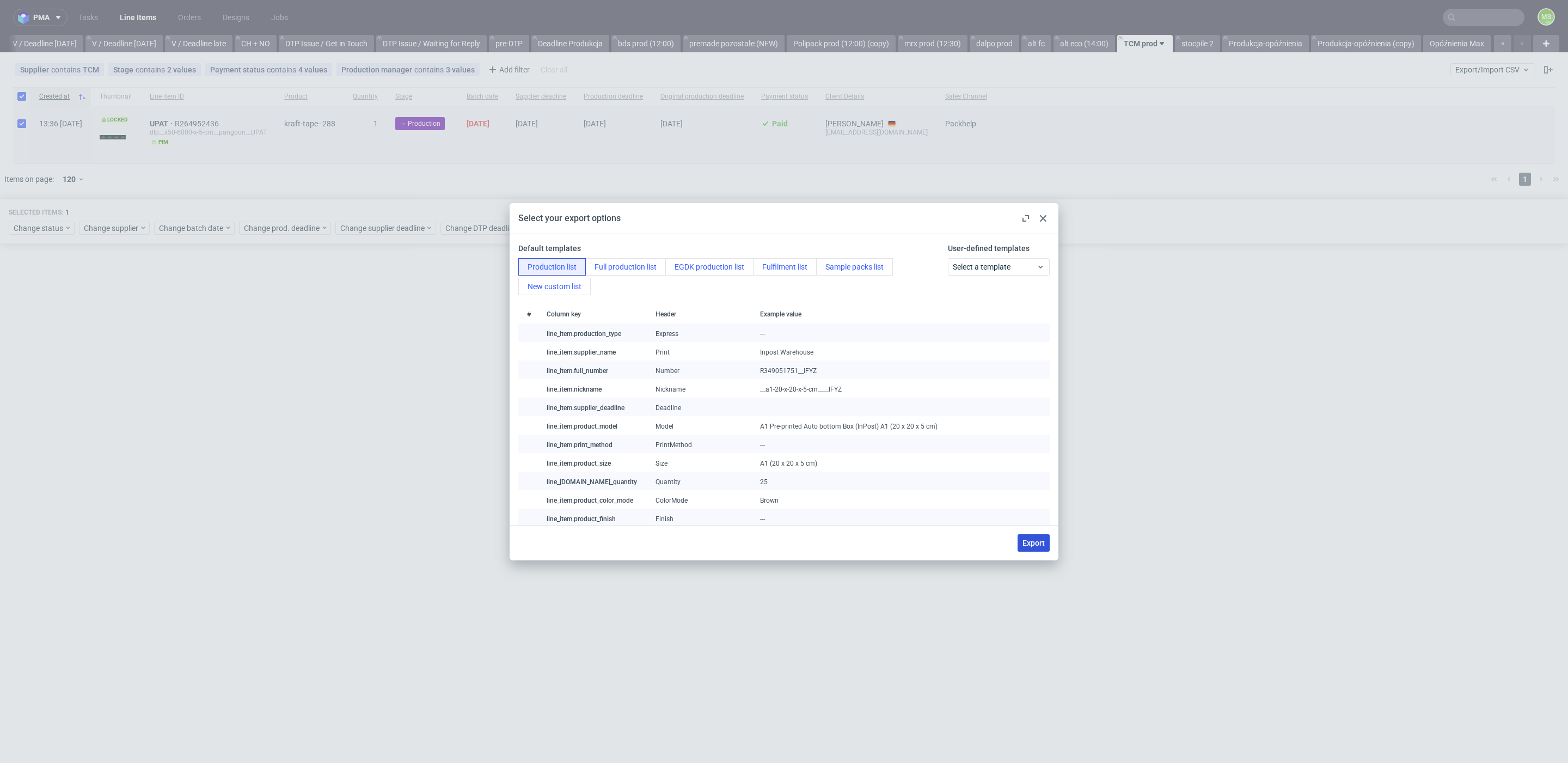
click at [1036, 541] on span "Export" at bounding box center [1034, 543] width 22 height 8
checkbox input "false"
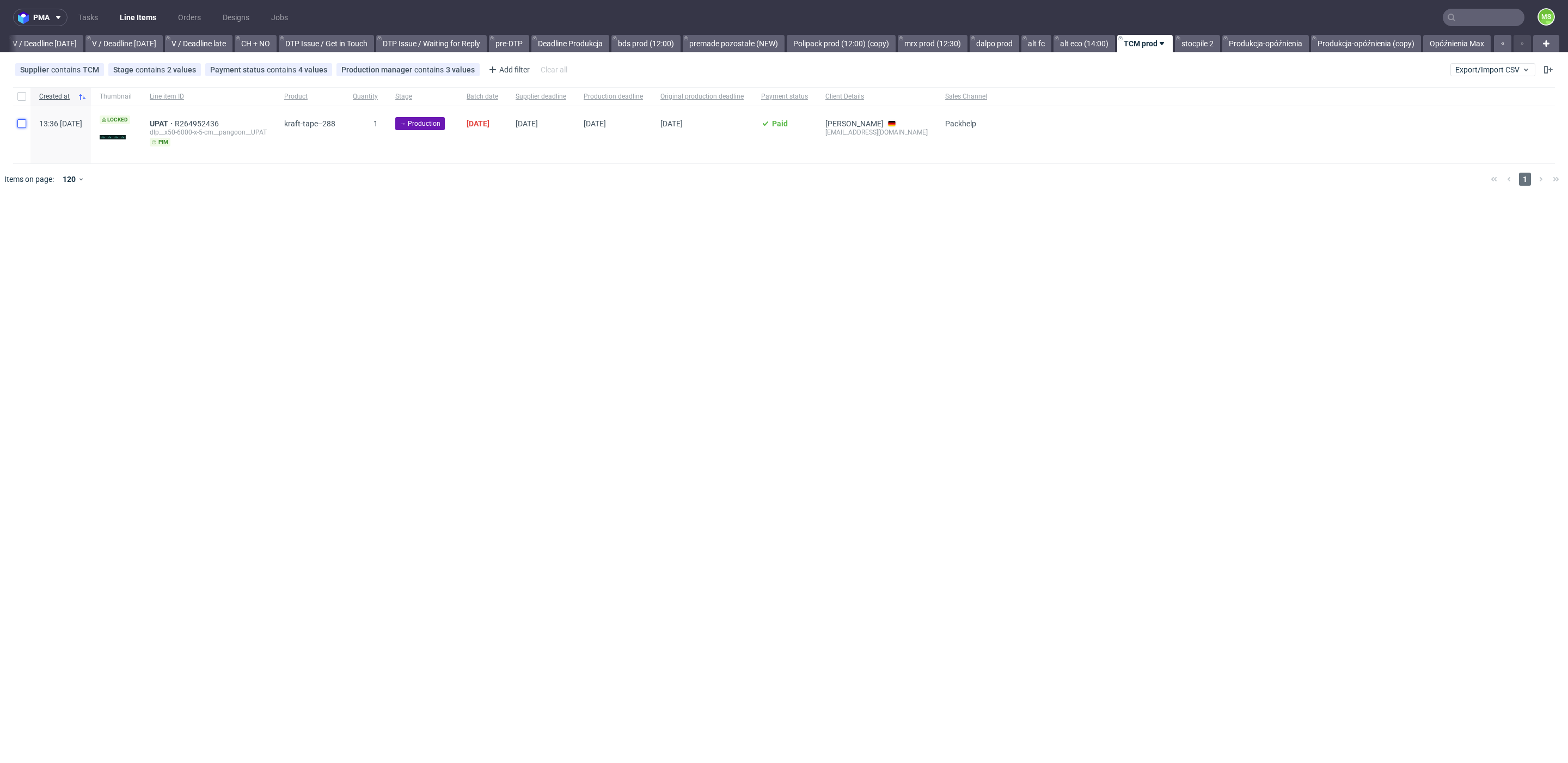
click at [23, 126] on input "checkbox" at bounding box center [22, 124] width 9 height 9
checkbox input "true"
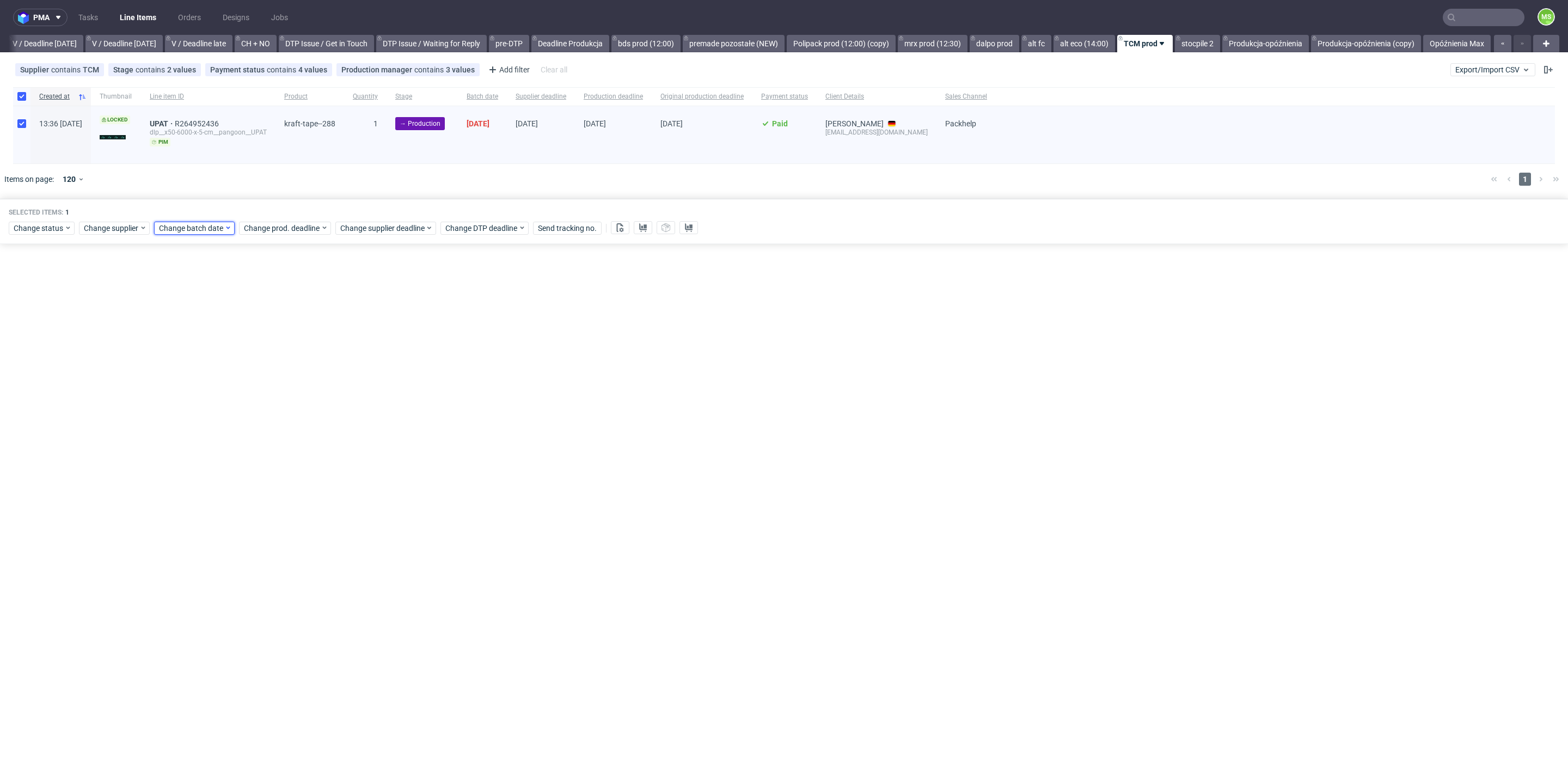
click at [191, 226] on span "Change batch date" at bounding box center [191, 228] width 65 height 11
click at [226, 332] on span "17" at bounding box center [227, 334] width 9 height 11
click at [506, 440] on div "pma Tasks Line Items Orders Designs Jobs MS All DTP Late Shipped Shipments DTP …" at bounding box center [784, 382] width 1568 height 763
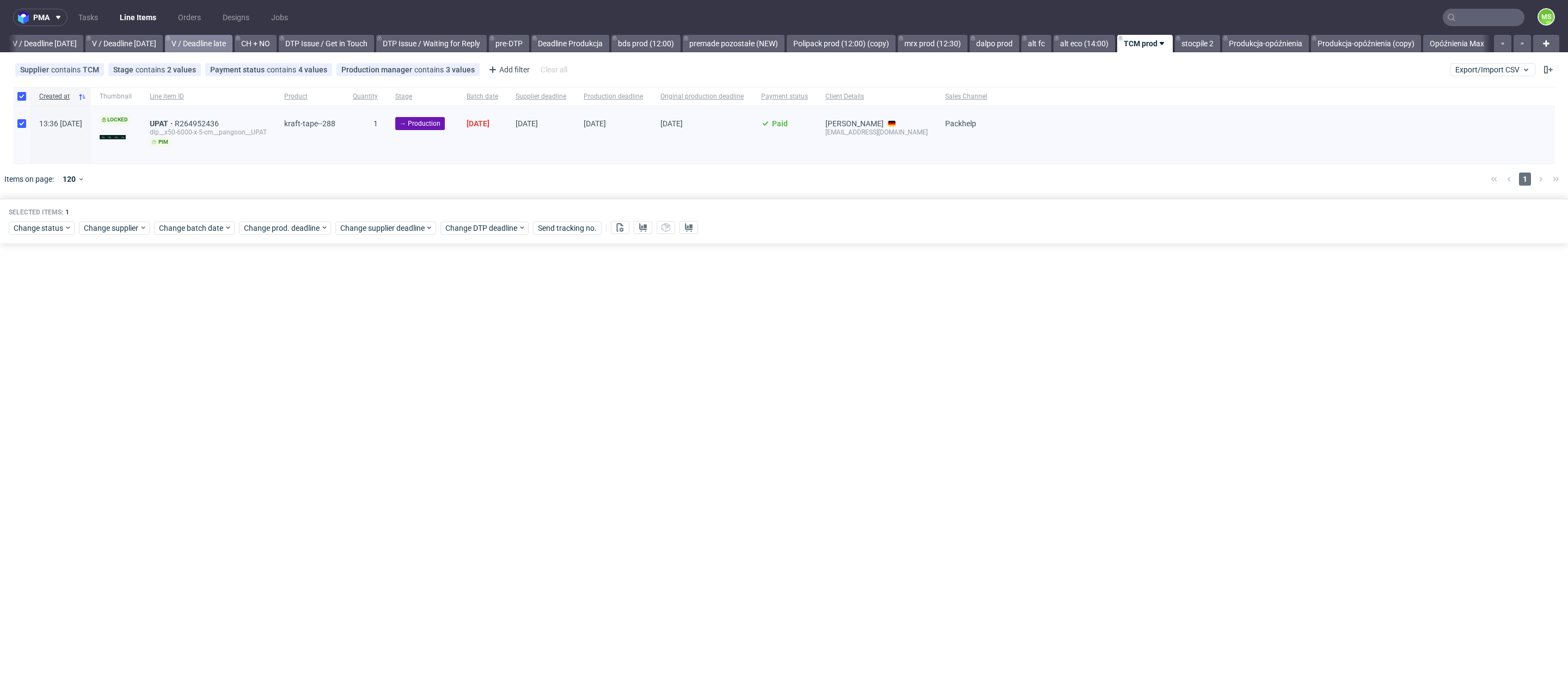
scroll to position [0, 1372]
